Goal: Check status: Check status

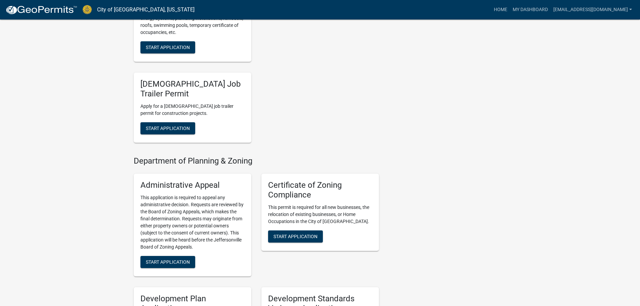
scroll to position [839, 0]
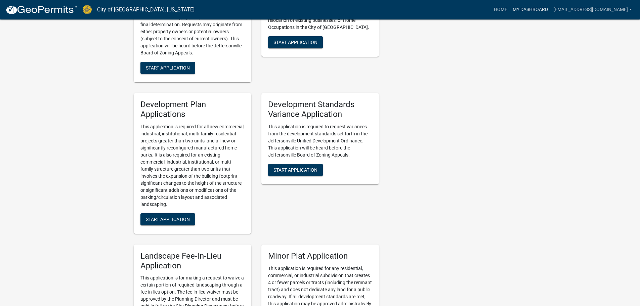
click at [528, 11] on link "My Dashboard" at bounding box center [530, 9] width 41 height 13
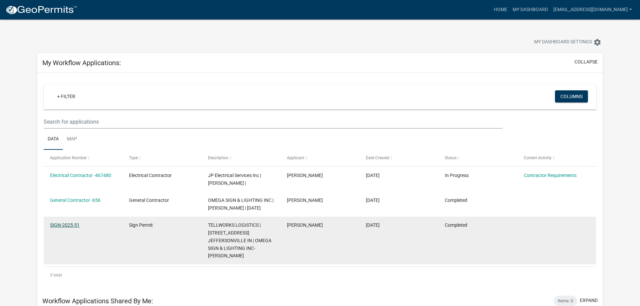
click at [75, 228] on link "SIGN-2025-51" at bounding box center [65, 224] width 30 height 5
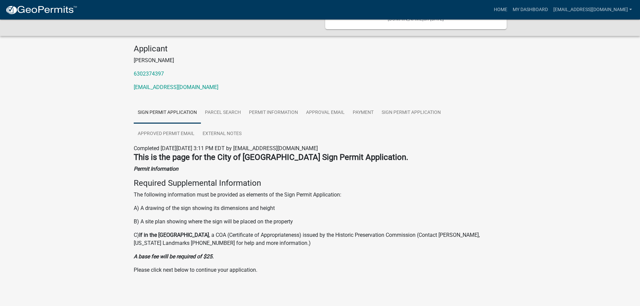
scroll to position [61, 0]
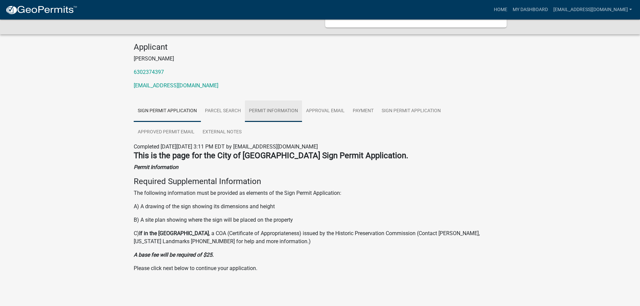
click at [294, 109] on link "Permit Information" at bounding box center [273, 110] width 57 height 21
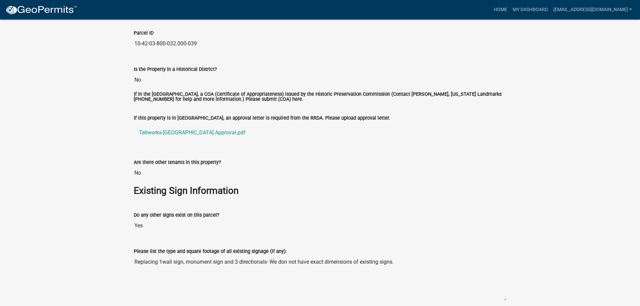
scroll to position [657, 0]
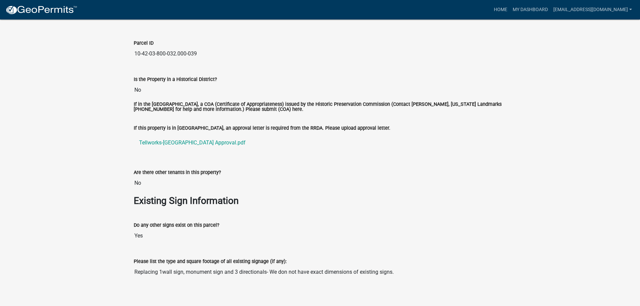
drag, startPoint x: 475, startPoint y: 78, endPoint x: 512, endPoint y: 63, distance: 40.3
click at [478, 77] on div "Is the Property in a Historical District? No" at bounding box center [320, 81] width 373 height 31
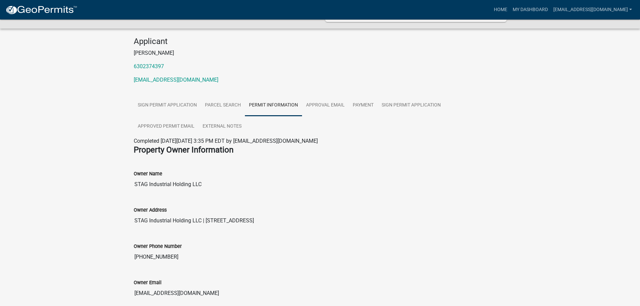
scroll to position [0, 0]
